Goal: Information Seeking & Learning: Learn about a topic

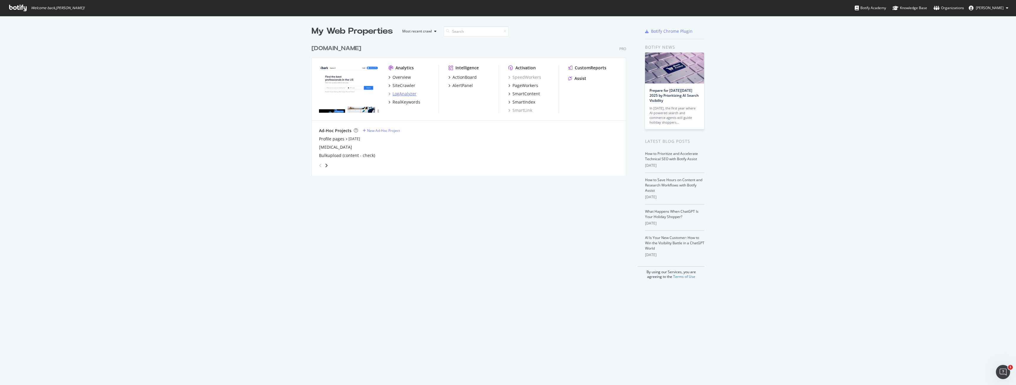
click at [410, 95] on div "LogAnalyzer" at bounding box center [405, 94] width 24 height 6
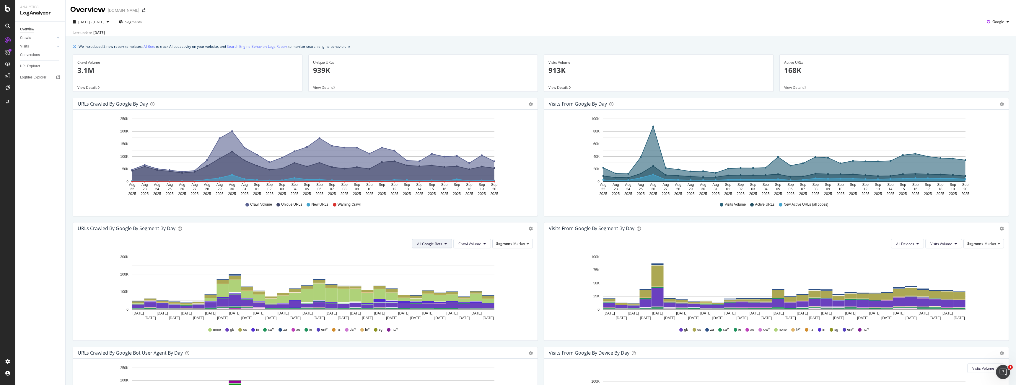
click at [441, 242] on button "All Google Bots" at bounding box center [432, 243] width 40 height 9
click at [442, 301] on span "Google Smartphone" at bounding box center [437, 299] width 42 height 5
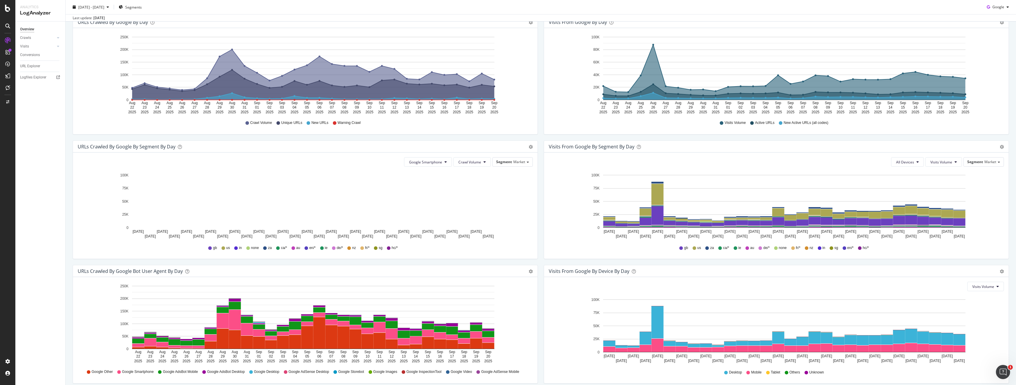
scroll to position [89, 0]
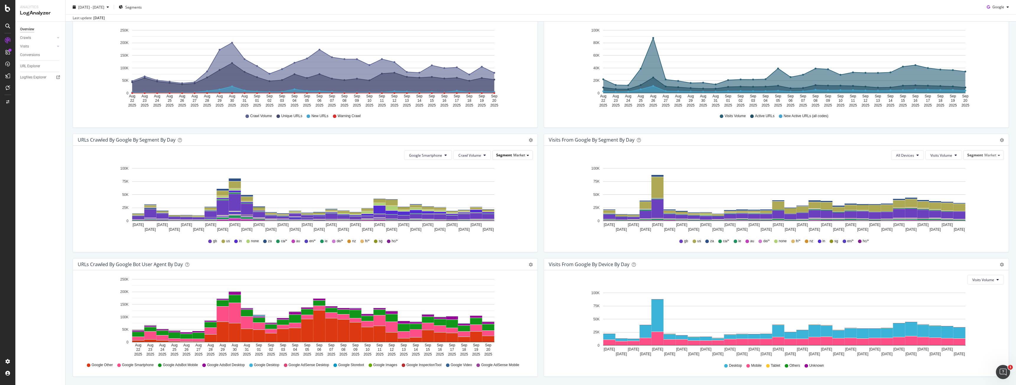
click at [508, 156] on span "Segment" at bounding box center [504, 155] width 16 height 5
click at [498, 174] on div "Pagetype" at bounding box center [497, 172] width 66 height 8
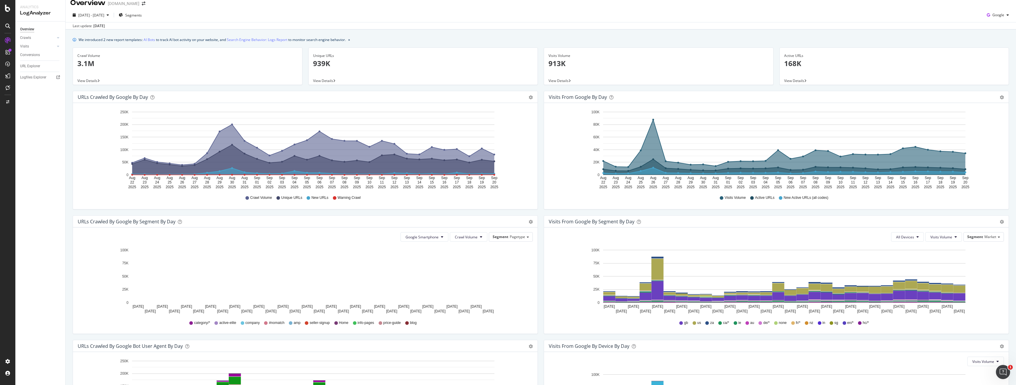
scroll to position [0, 0]
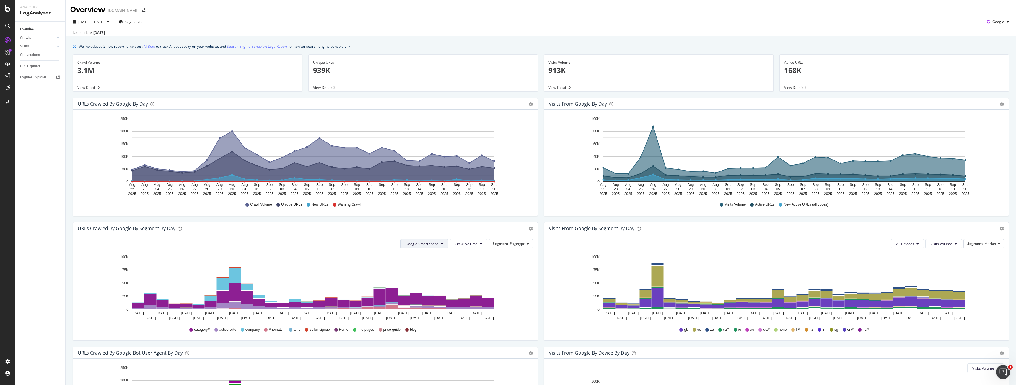
click at [428, 246] on span "Google Smartphone" at bounding box center [422, 244] width 33 height 5
click at [482, 243] on button "Crawl Volume" at bounding box center [469, 243] width 38 height 9
click at [505, 263] on icon "[DATE] [DATE] [DATE] [DATE] [DATE] [DATE] [DATE] [DATE] [DATE] [DATE] [DATE] [D…" at bounding box center [304, 287] width 453 height 69
click at [31, 66] on div "SiteCrawler" at bounding box center [32, 65] width 21 height 6
